Goal: Task Accomplishment & Management: Use online tool/utility

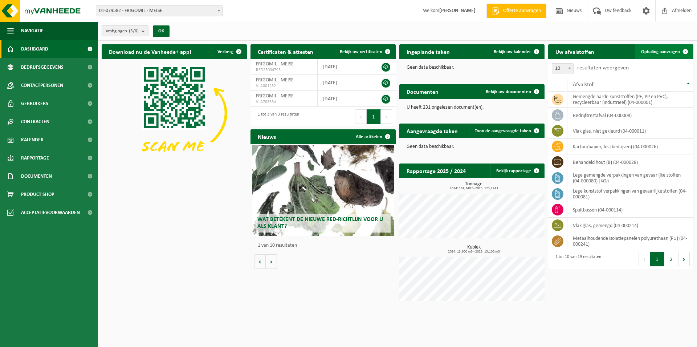
click at [676, 52] on span "Ophaling aanvragen" at bounding box center [660, 51] width 39 height 5
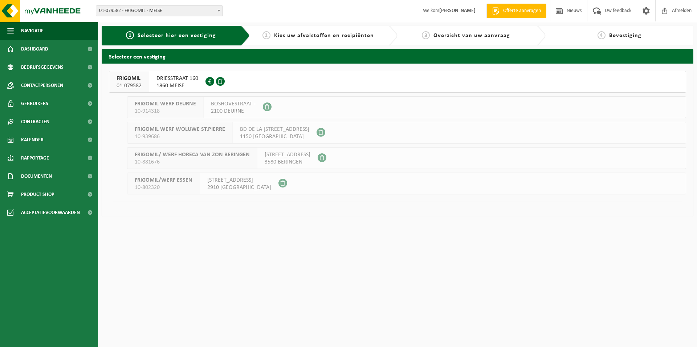
click at [169, 81] on span "DRIESSTRAAT 160" at bounding box center [177, 78] width 42 height 7
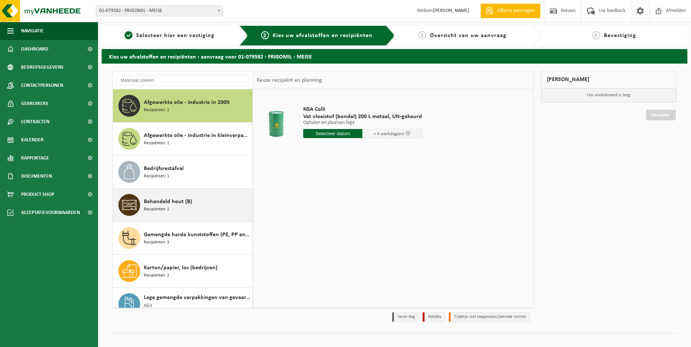
click at [199, 204] on div "Behandeld hout (B) Recipiënten: 1" at bounding box center [197, 205] width 107 height 22
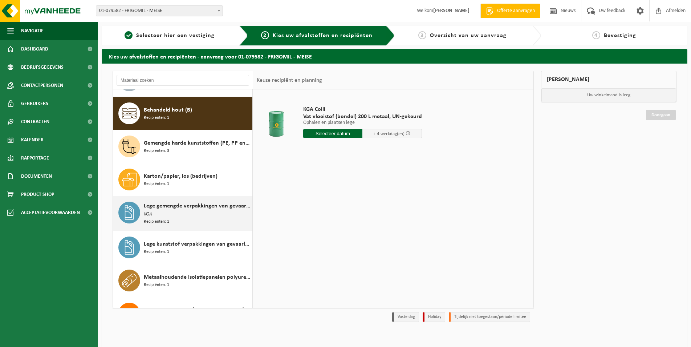
scroll to position [99, 0]
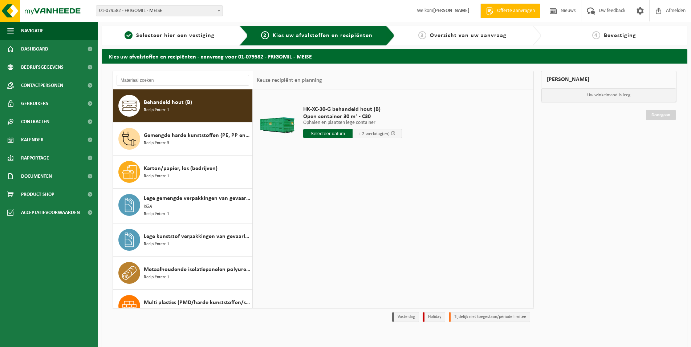
click at [328, 134] on input "text" at bounding box center [327, 133] width 49 height 9
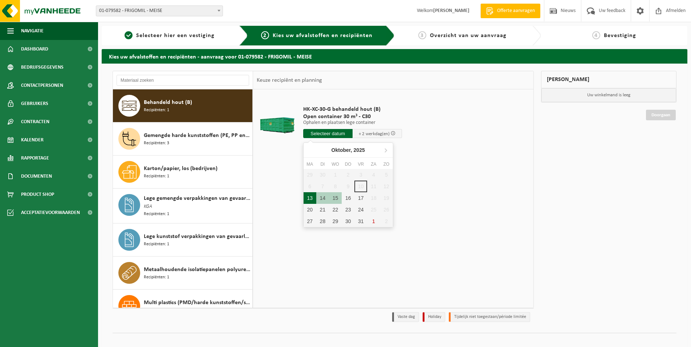
click at [312, 199] on div "13" at bounding box center [309, 198] width 13 height 12
type input "Van 2025-10-13"
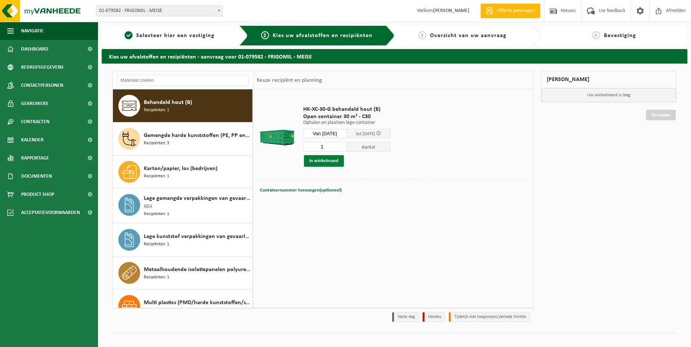
click at [333, 159] on button "In winkelmand" at bounding box center [324, 161] width 40 height 12
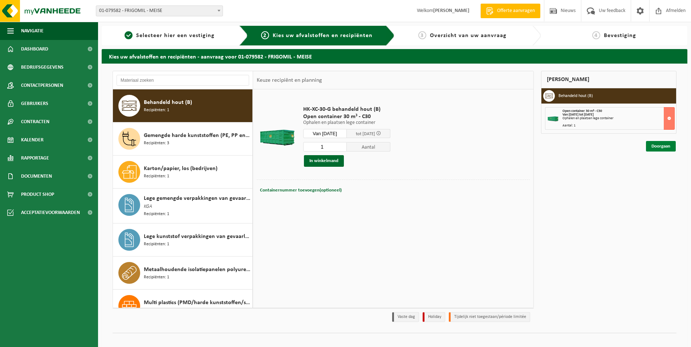
click at [660, 146] on link "Doorgaan" at bounding box center [661, 146] width 30 height 11
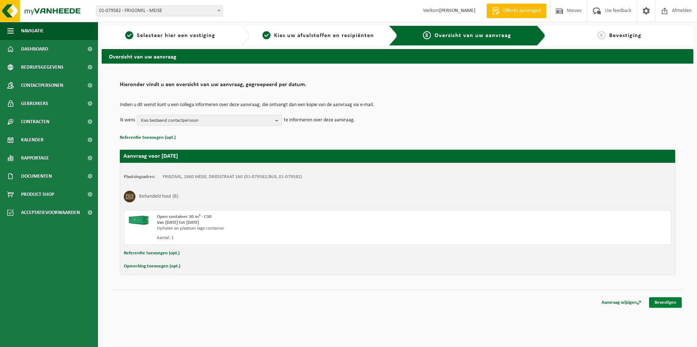
click at [670, 301] on link "Bevestigen" at bounding box center [665, 302] width 33 height 11
click at [667, 302] on link "Bevestigen" at bounding box center [665, 302] width 33 height 11
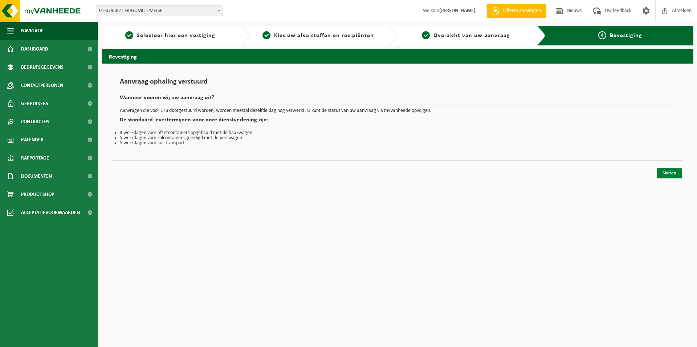
click at [661, 173] on link "Sluiten" at bounding box center [669, 173] width 25 height 11
